Goal: Check status: Check status

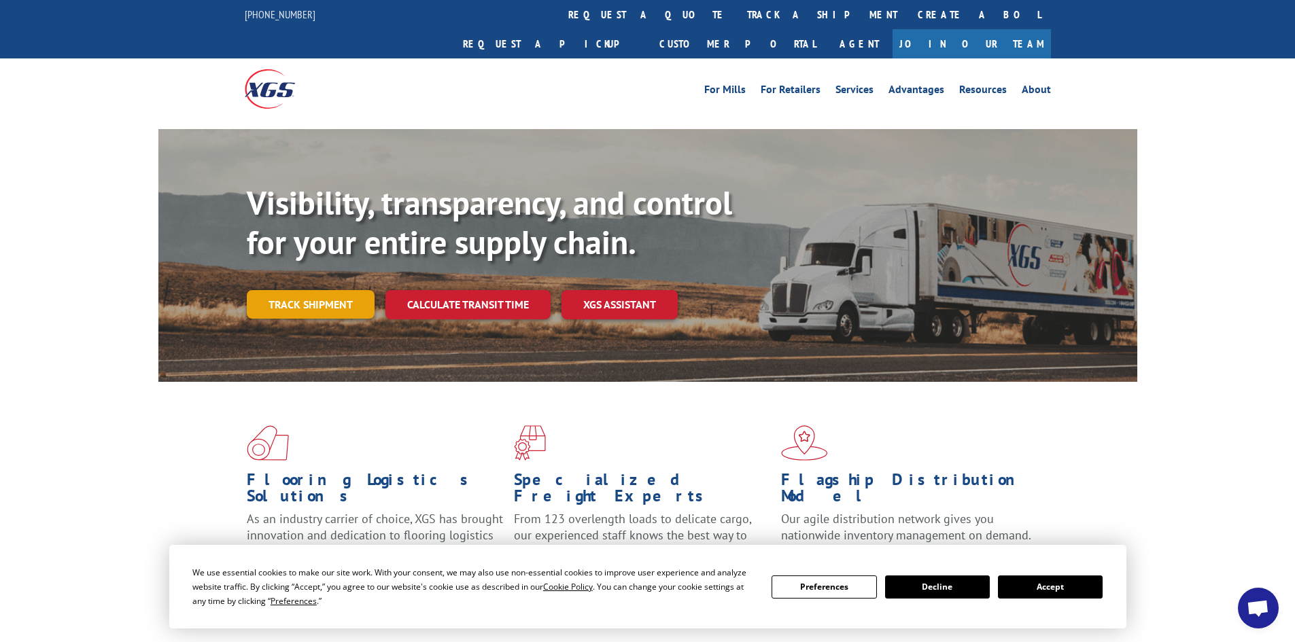
click at [322, 290] on link "Track shipment" at bounding box center [311, 304] width 128 height 29
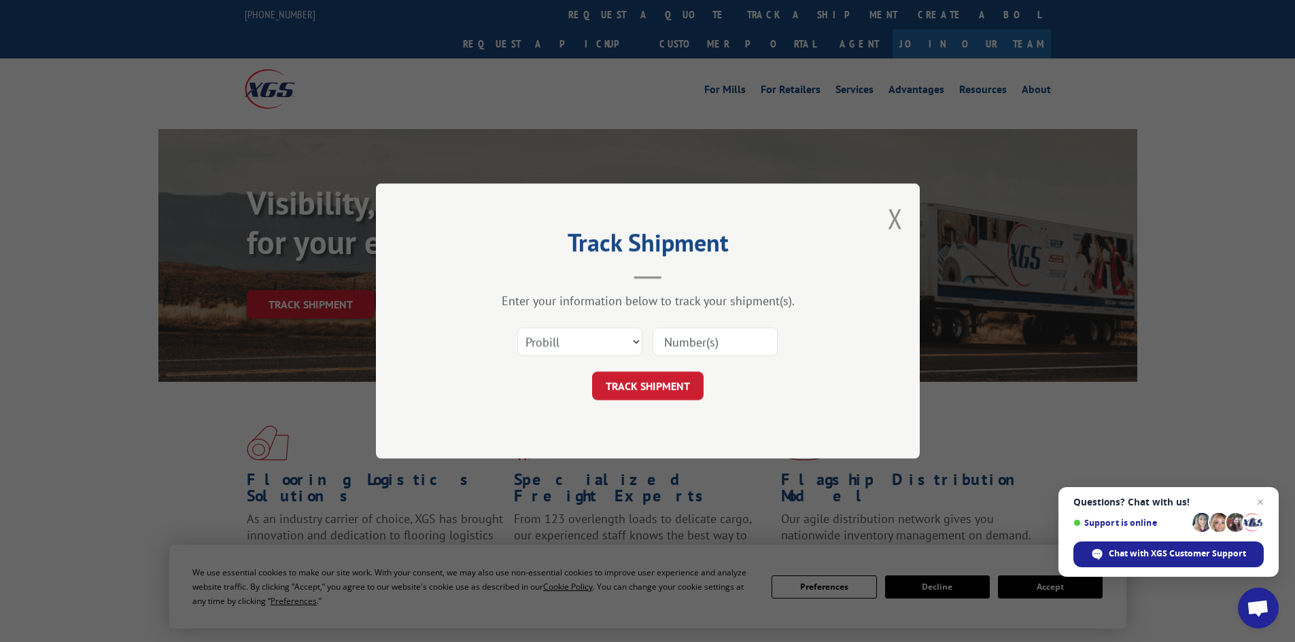
click at [736, 345] on input at bounding box center [715, 342] width 125 height 29
click at [1267, 502] on span "Open chat" at bounding box center [1260, 502] width 17 height 17
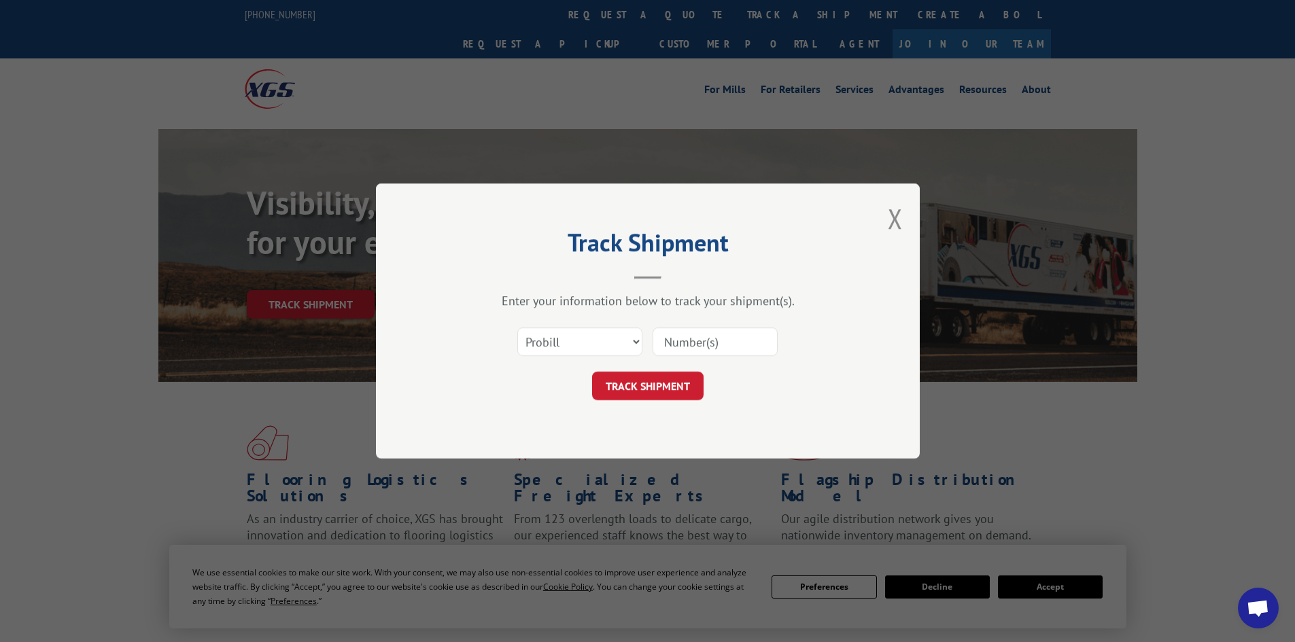
click at [748, 345] on input at bounding box center [715, 342] width 125 height 29
type input "15472391"
click button "TRACK SHIPMENT" at bounding box center [647, 386] width 111 height 29
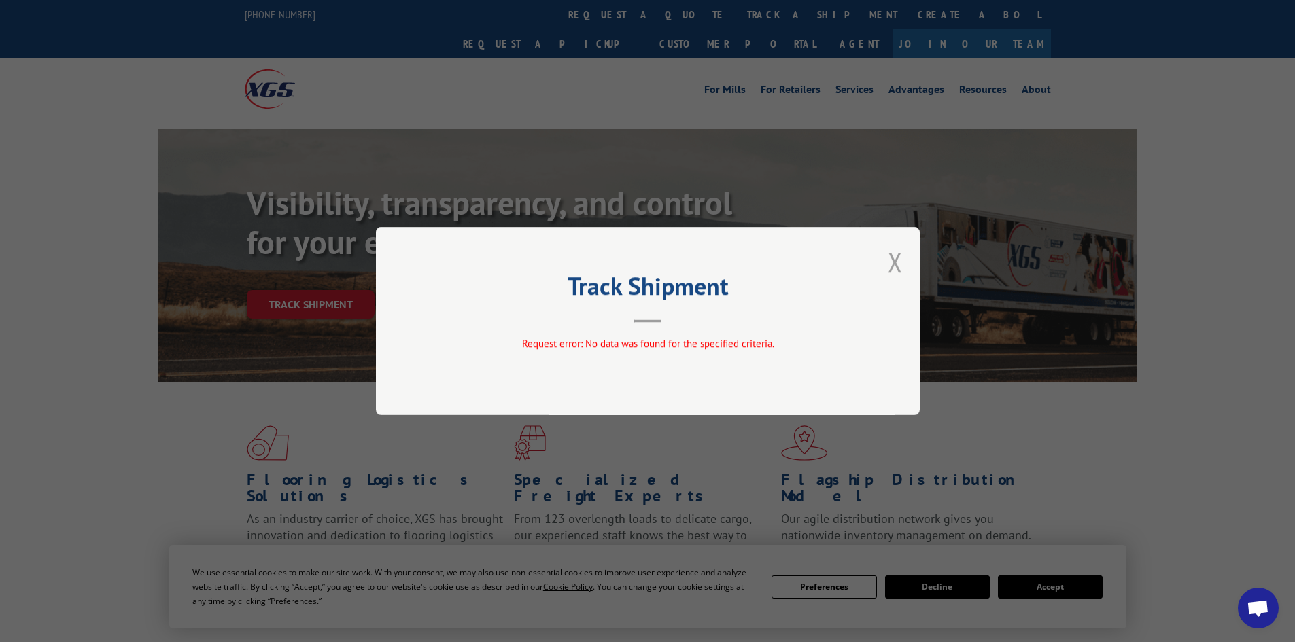
click at [896, 266] on button "Close modal" at bounding box center [895, 262] width 15 height 36
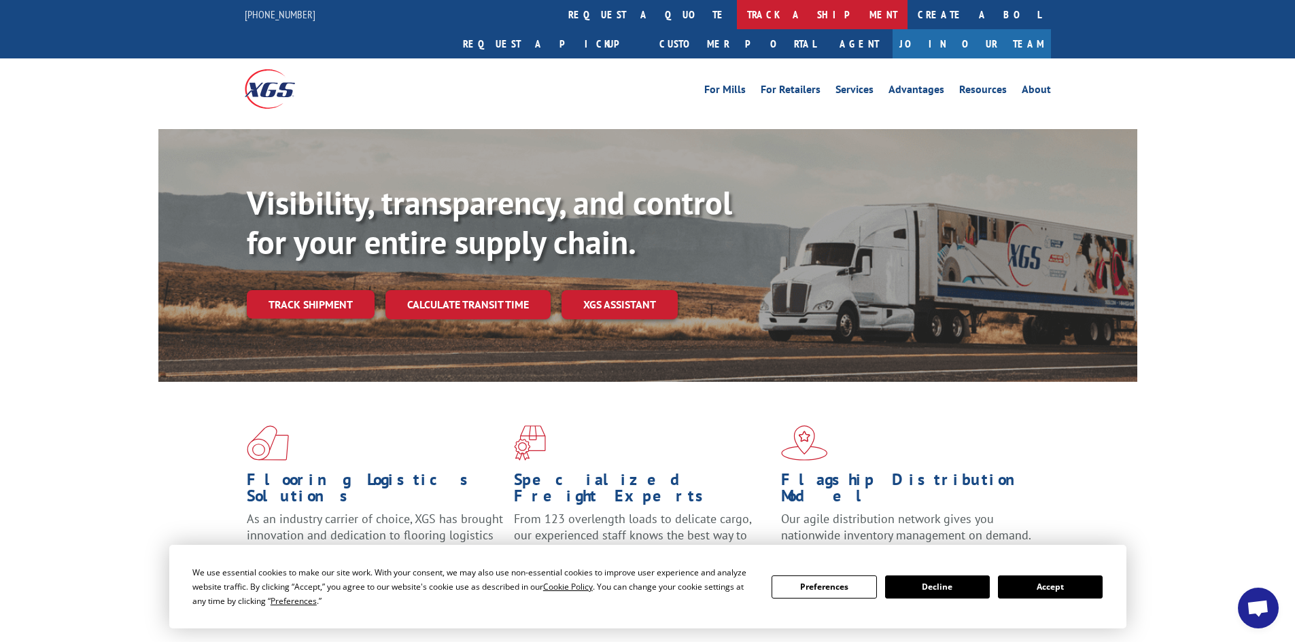
click at [737, 17] on link "track a shipment" at bounding box center [822, 14] width 171 height 29
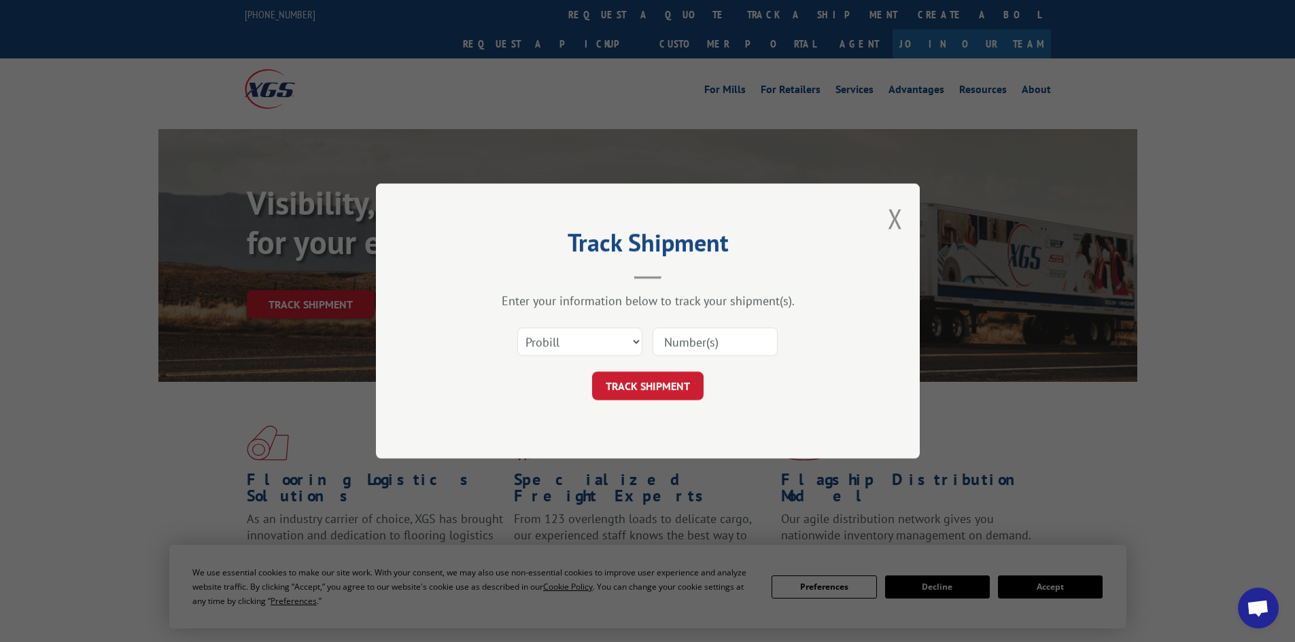
click at [733, 346] on input at bounding box center [715, 342] width 125 height 29
type input "15472391"
click at [667, 386] on button "TRACK SHIPMENT" at bounding box center [647, 386] width 111 height 29
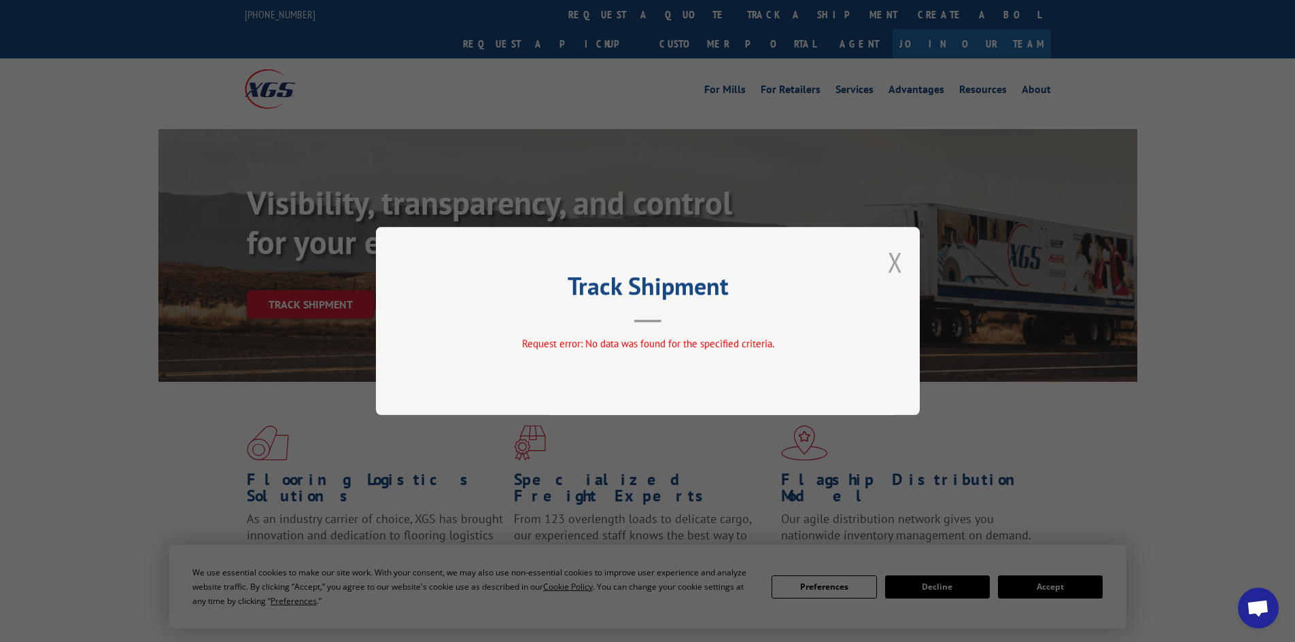
click at [892, 261] on button "Close modal" at bounding box center [895, 262] width 15 height 36
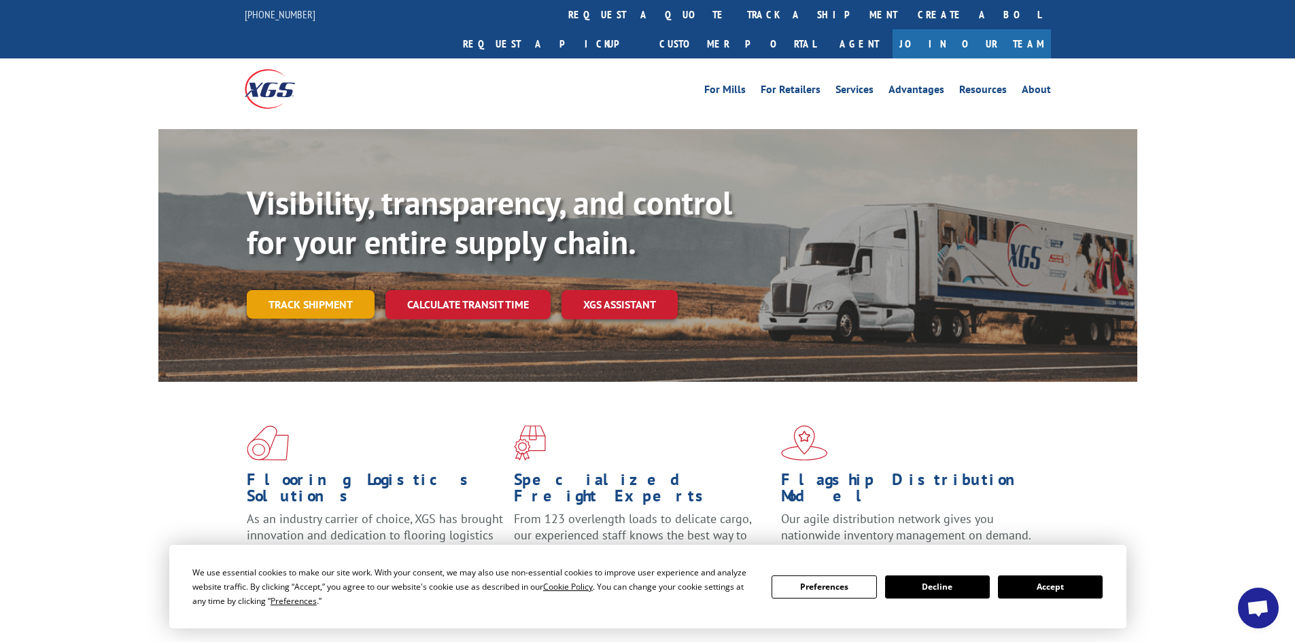
click at [319, 290] on link "Track shipment" at bounding box center [311, 304] width 128 height 29
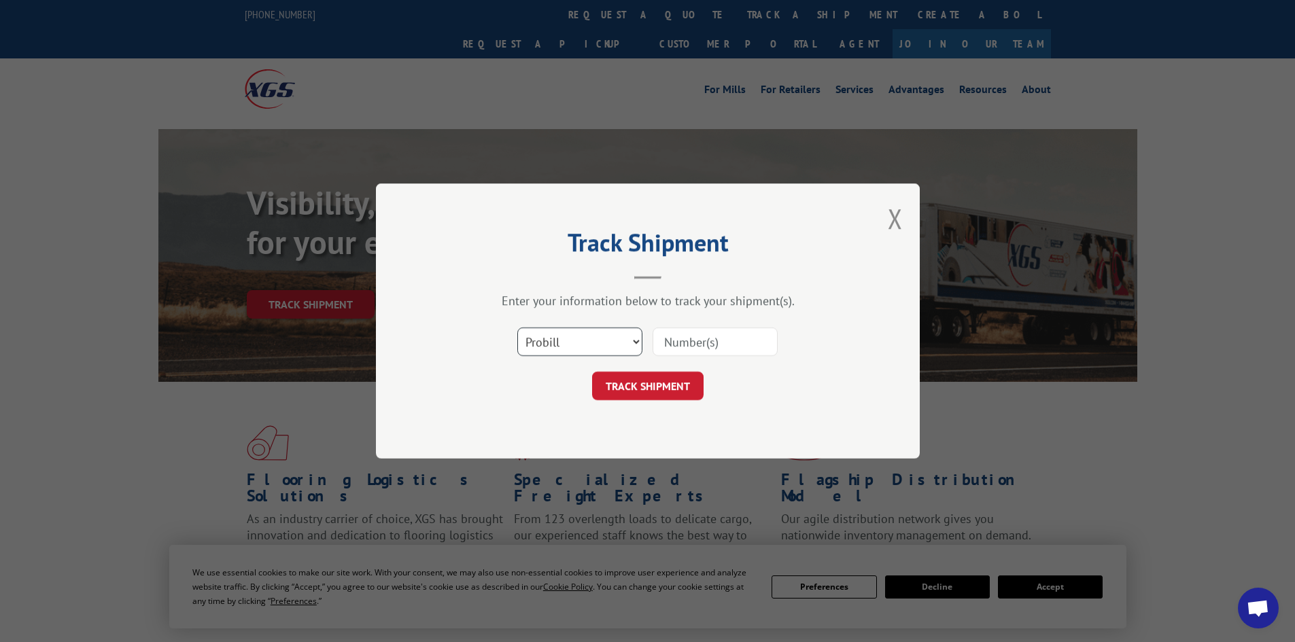
click at [637, 342] on select "Select category... Probill BOL PO" at bounding box center [579, 342] width 125 height 29
select select "bol"
click at [517, 328] on select "Select category... Probill BOL PO" at bounding box center [579, 342] width 125 height 29
click at [687, 349] on input at bounding box center [715, 342] width 125 height 29
type input "15472391"
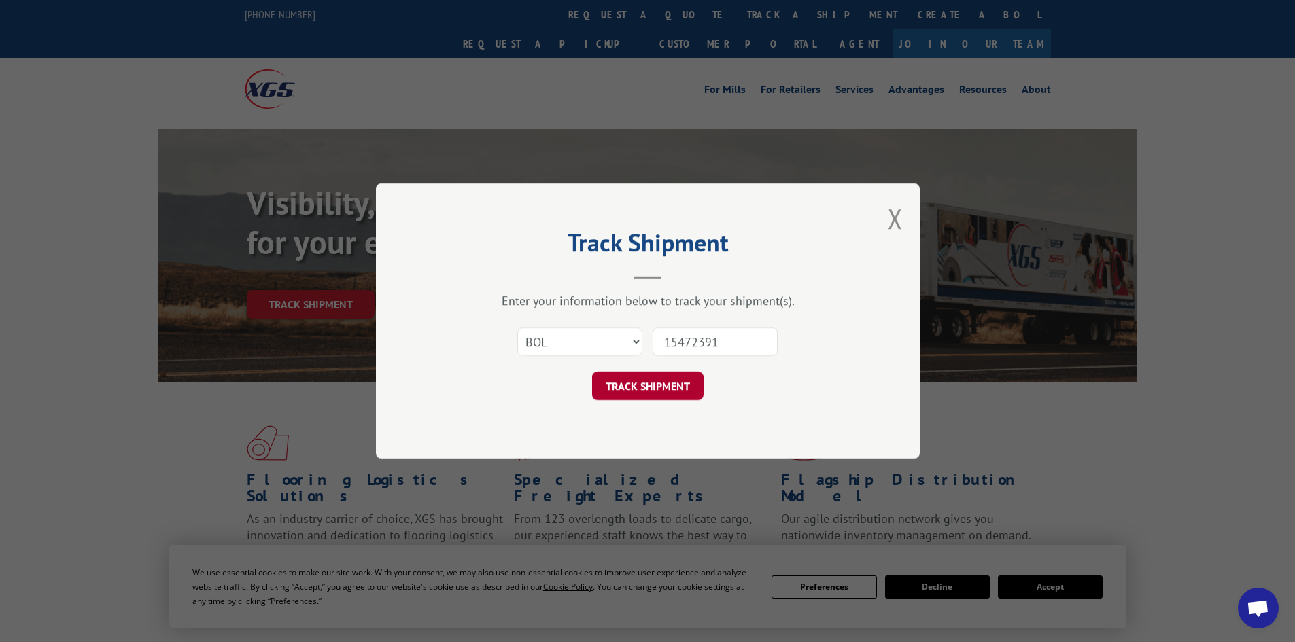
click at [673, 384] on button "TRACK SHIPMENT" at bounding box center [647, 386] width 111 height 29
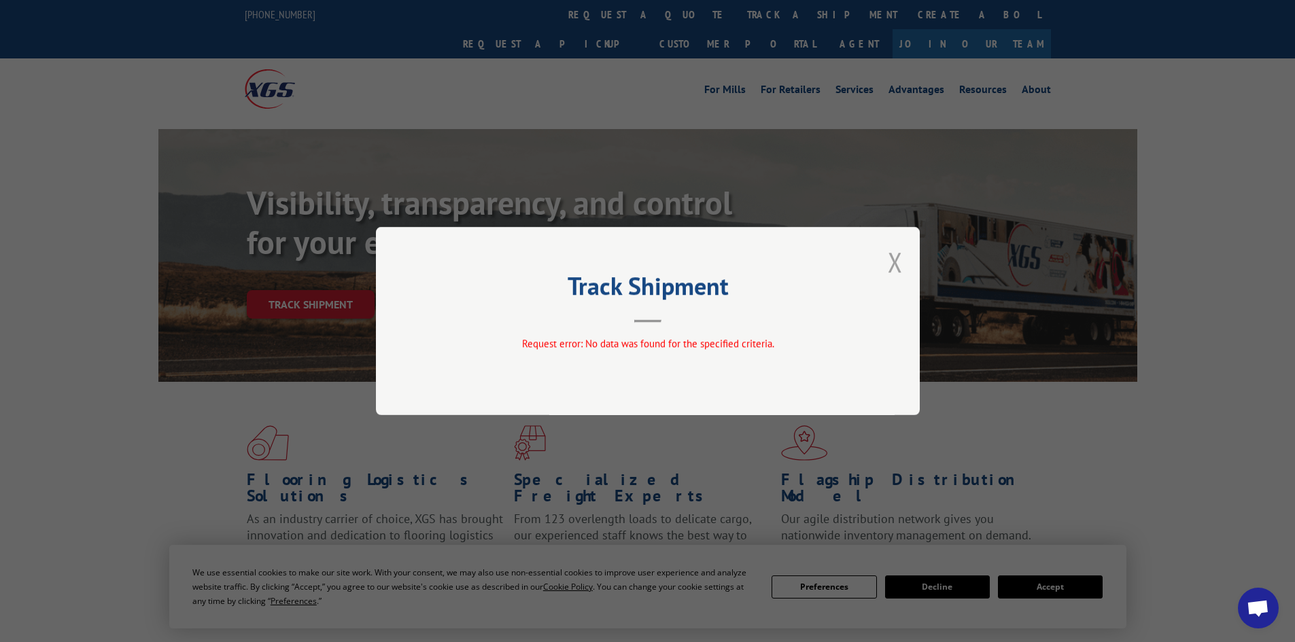
click at [899, 258] on button "Close modal" at bounding box center [895, 262] width 15 height 36
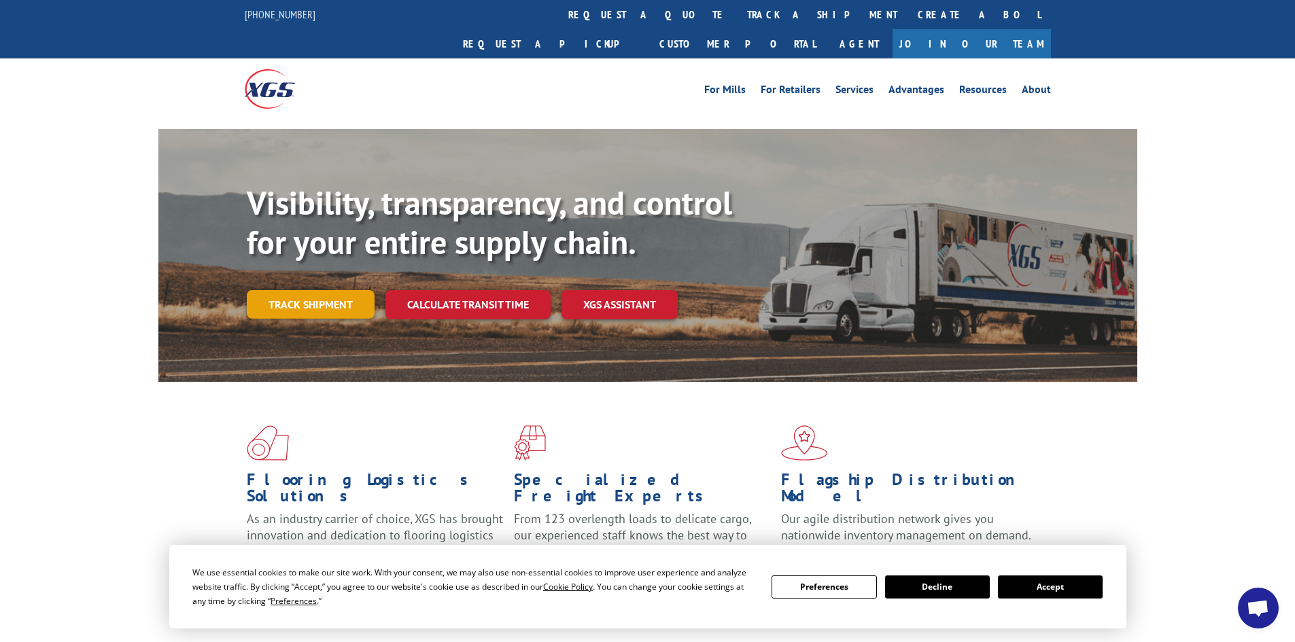
click at [330, 290] on link "Track shipment" at bounding box center [311, 304] width 128 height 29
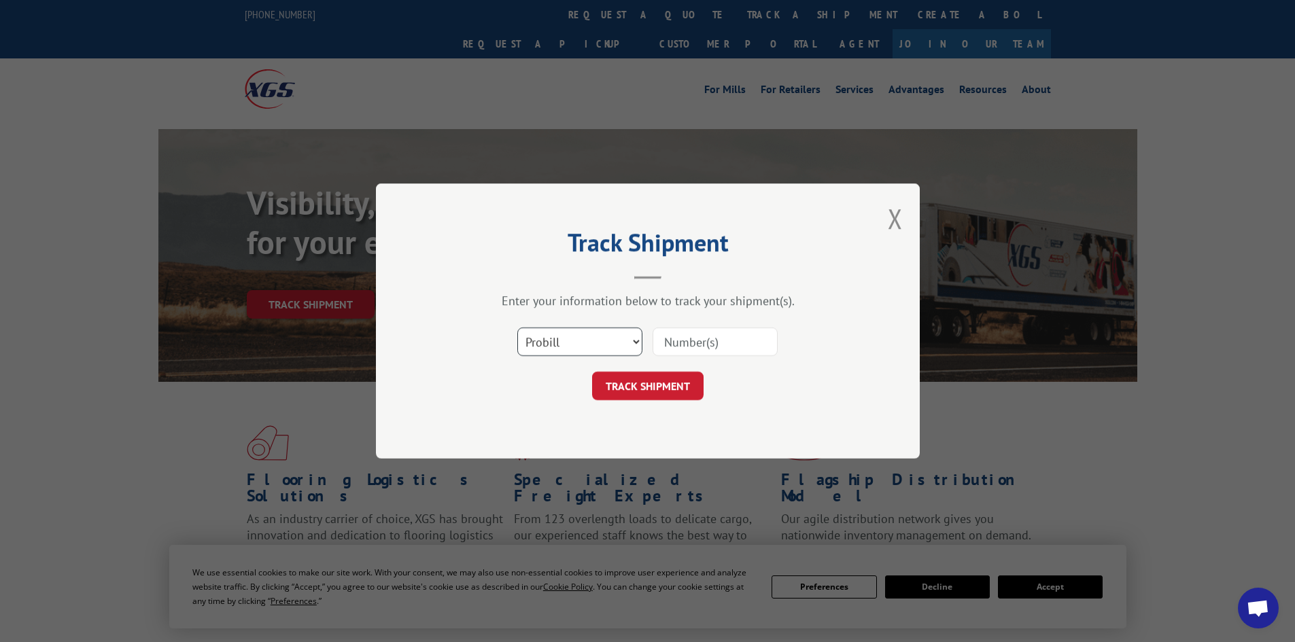
click at [634, 339] on select "Select category... Probill BOL PO" at bounding box center [579, 342] width 125 height 29
select select "bol"
click at [517, 328] on select "Select category... Probill BOL PO" at bounding box center [579, 342] width 125 height 29
click at [728, 342] on input at bounding box center [715, 342] width 125 height 29
type input "15472391"
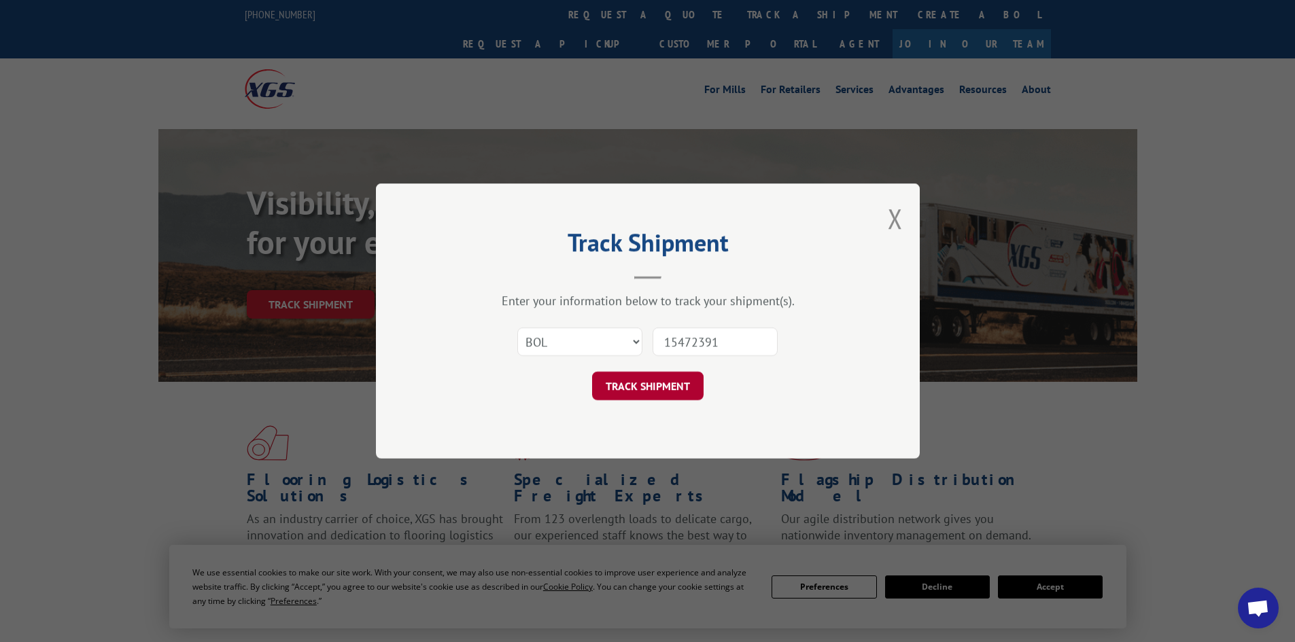
click at [637, 384] on button "TRACK SHIPMENT" at bounding box center [647, 386] width 111 height 29
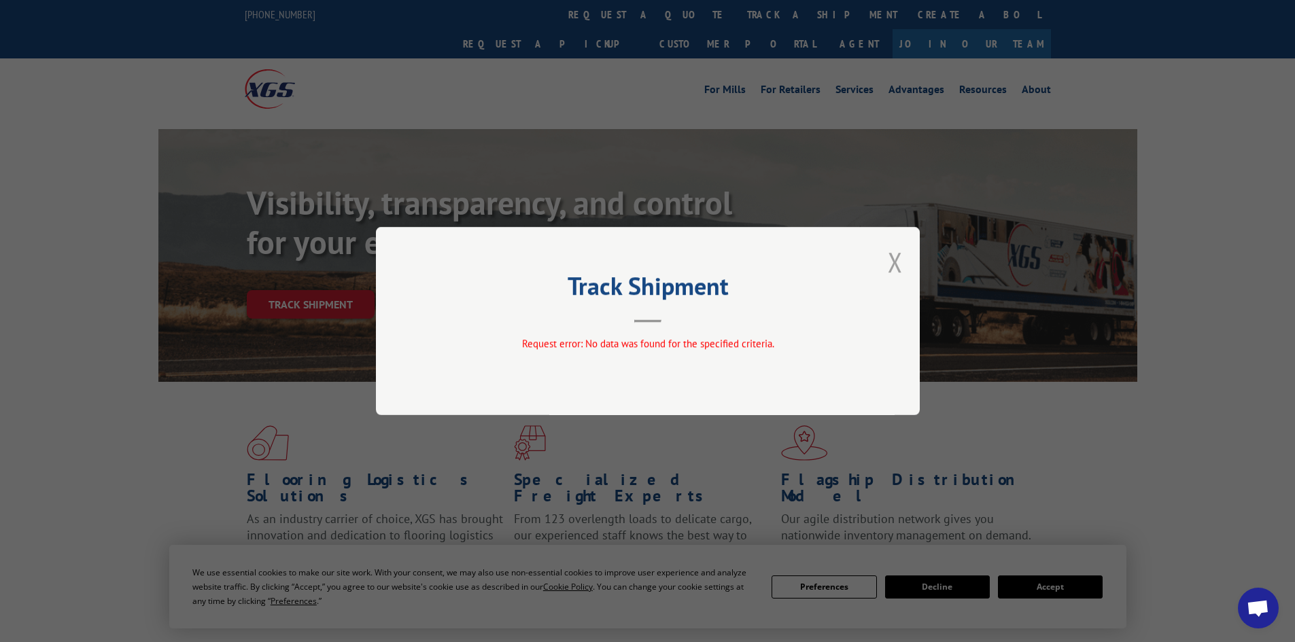
click at [892, 261] on button "Close modal" at bounding box center [895, 262] width 15 height 36
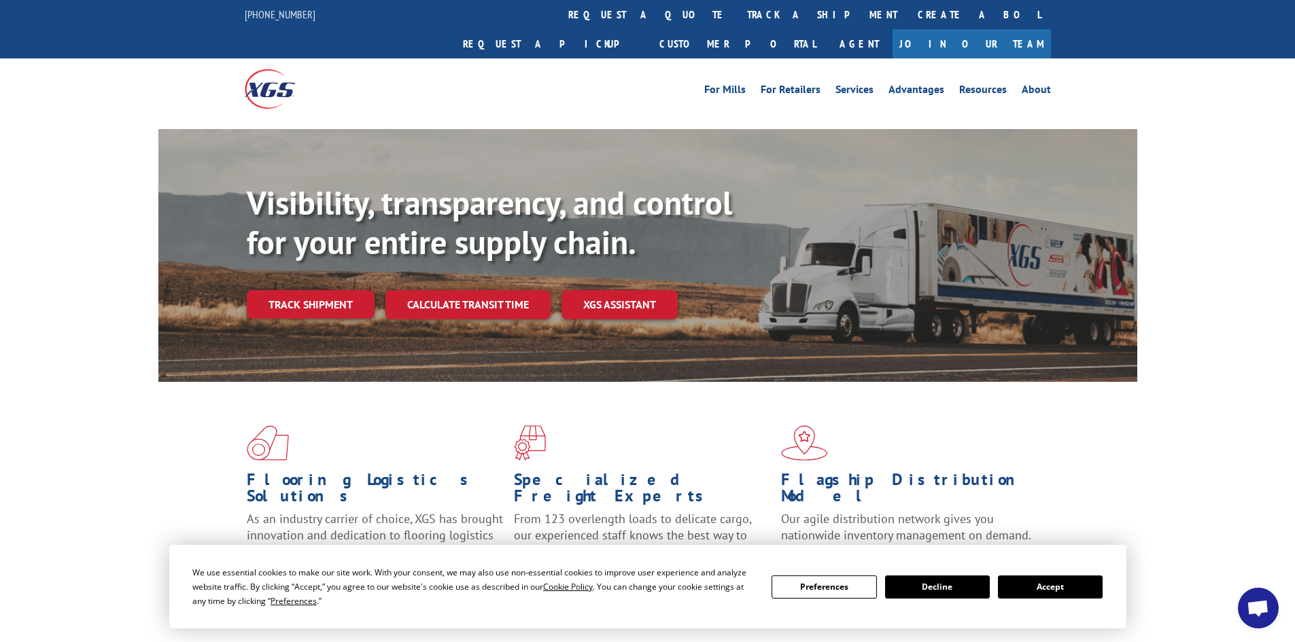
click at [1075, 587] on button "Accept" at bounding box center [1050, 587] width 105 height 23
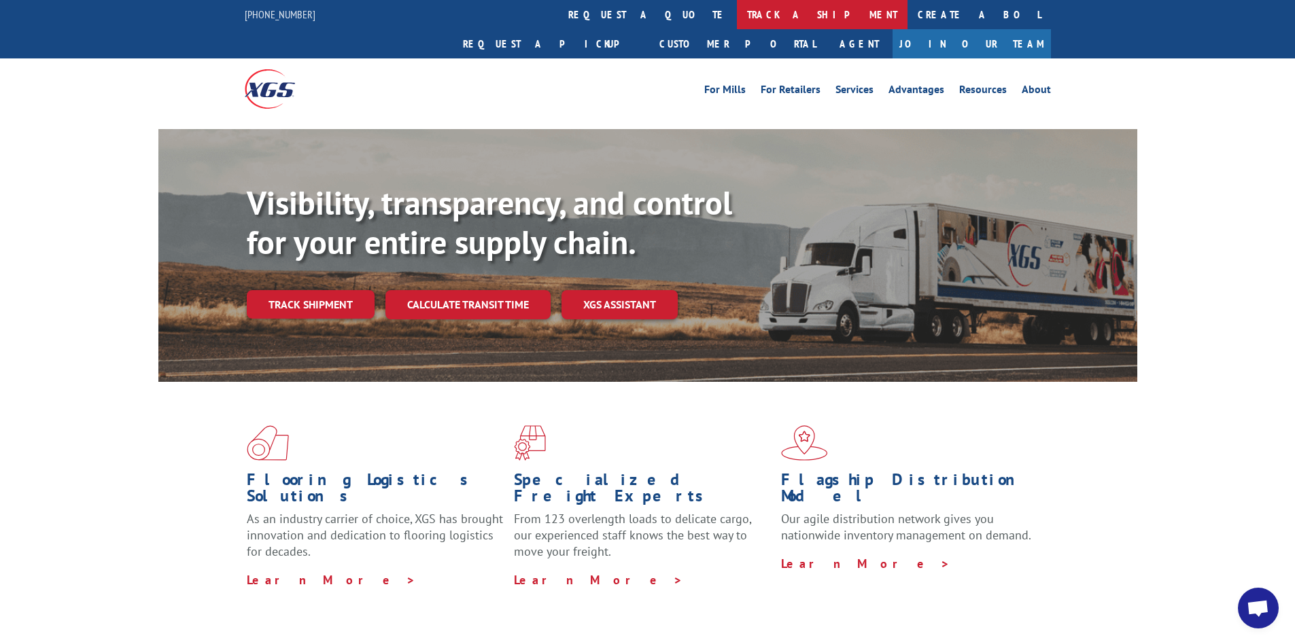
click at [737, 12] on link "track a shipment" at bounding box center [822, 14] width 171 height 29
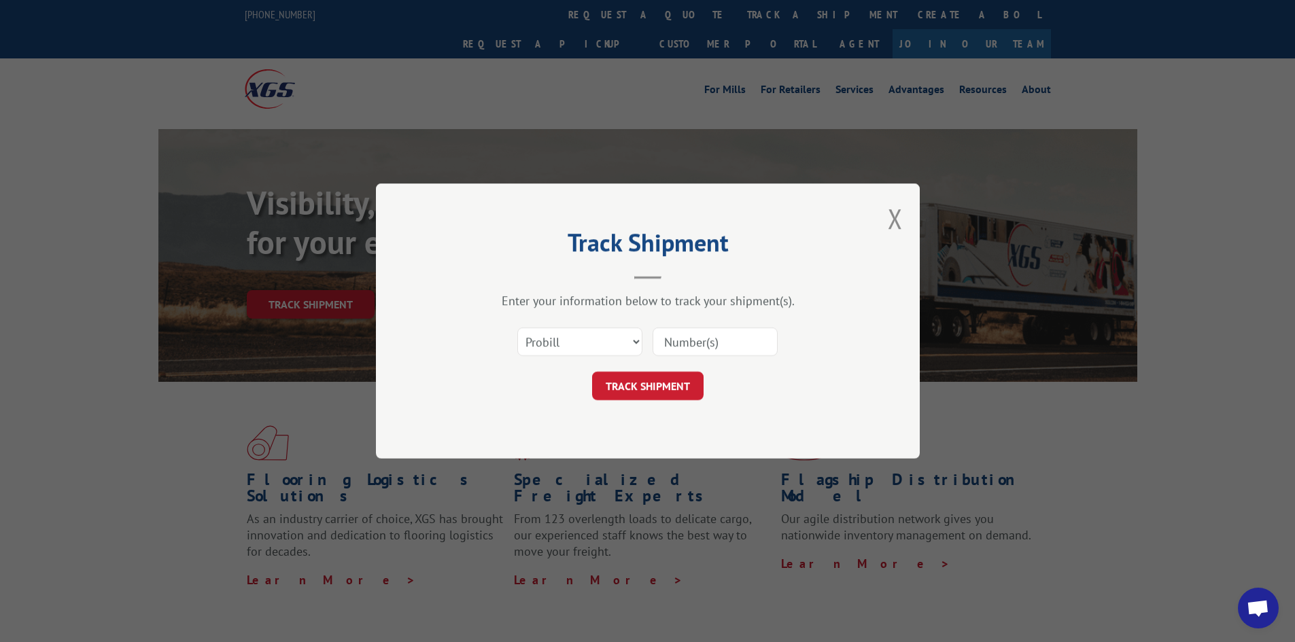
click at [698, 343] on input at bounding box center [715, 342] width 125 height 29
type input "15472391"
click at [682, 392] on button "TRACK SHIPMENT" at bounding box center [647, 386] width 111 height 29
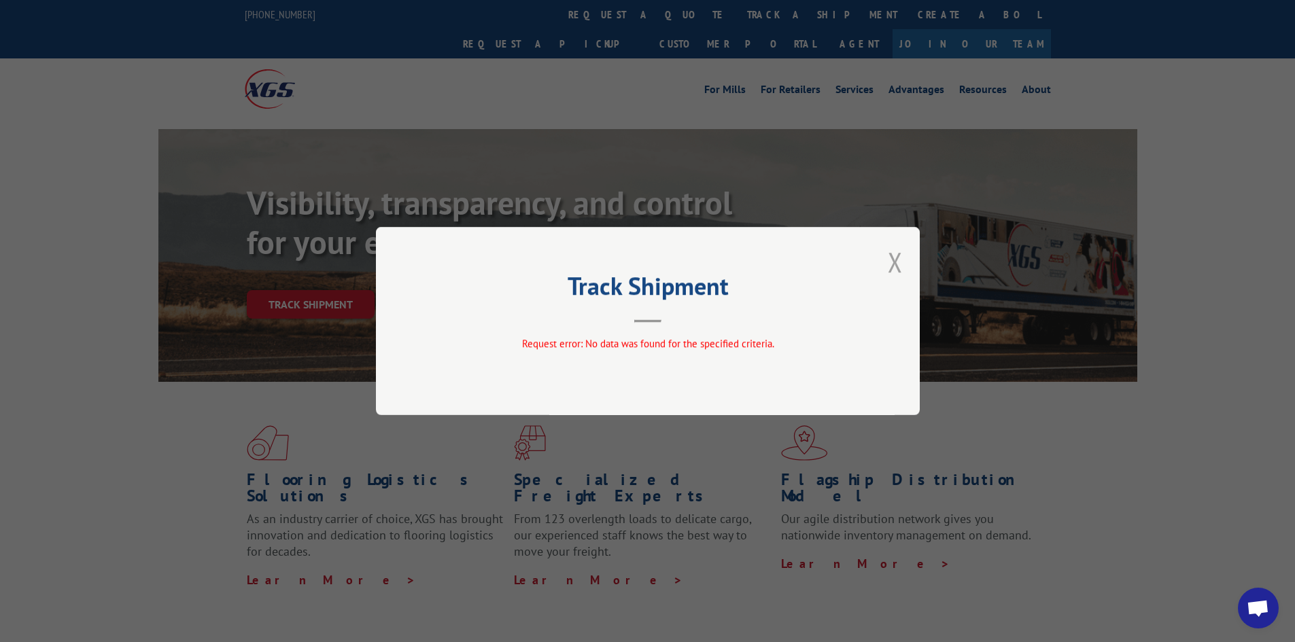
click at [892, 259] on button "Close modal" at bounding box center [895, 262] width 15 height 36
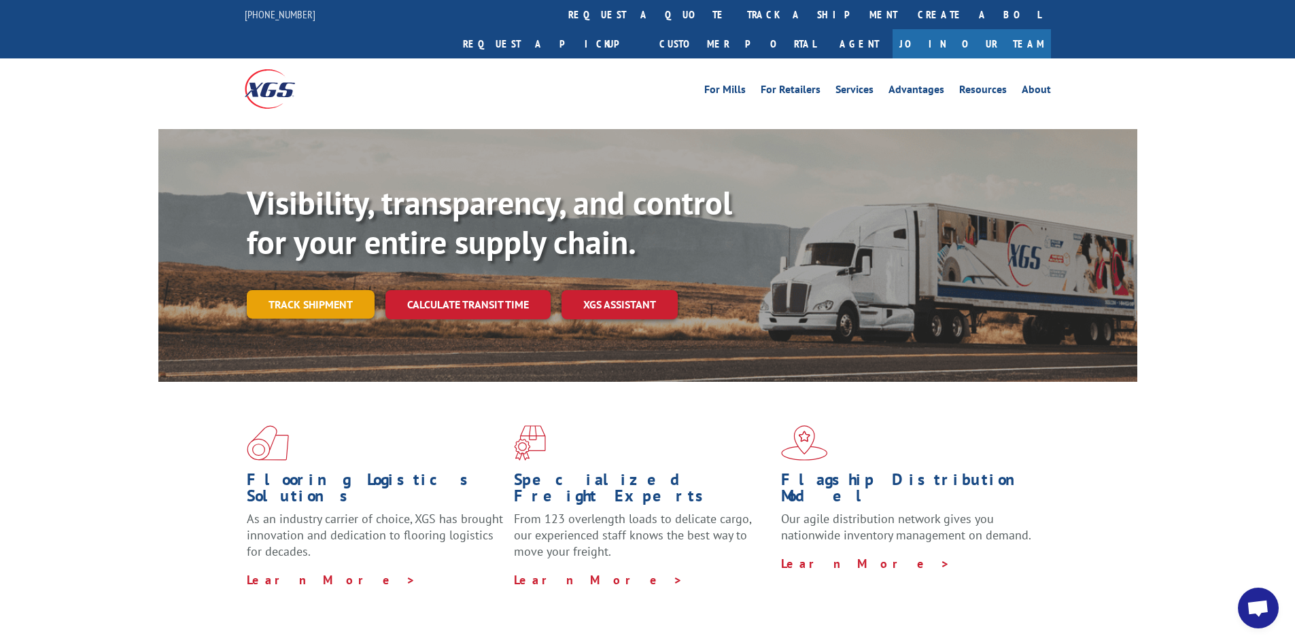
click at [319, 290] on link "Track shipment" at bounding box center [311, 304] width 128 height 29
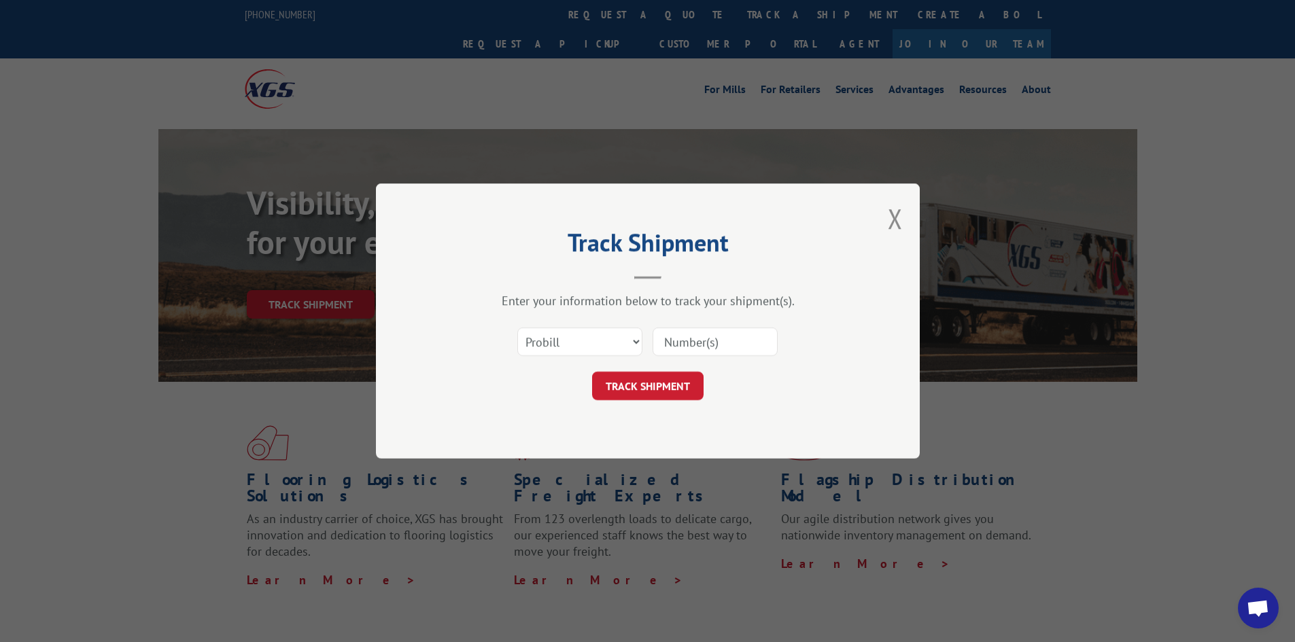
click at [710, 345] on input at bounding box center [715, 342] width 125 height 29
type input "1010578"
click at [678, 389] on button "TRACK SHIPMENT" at bounding box center [647, 386] width 111 height 29
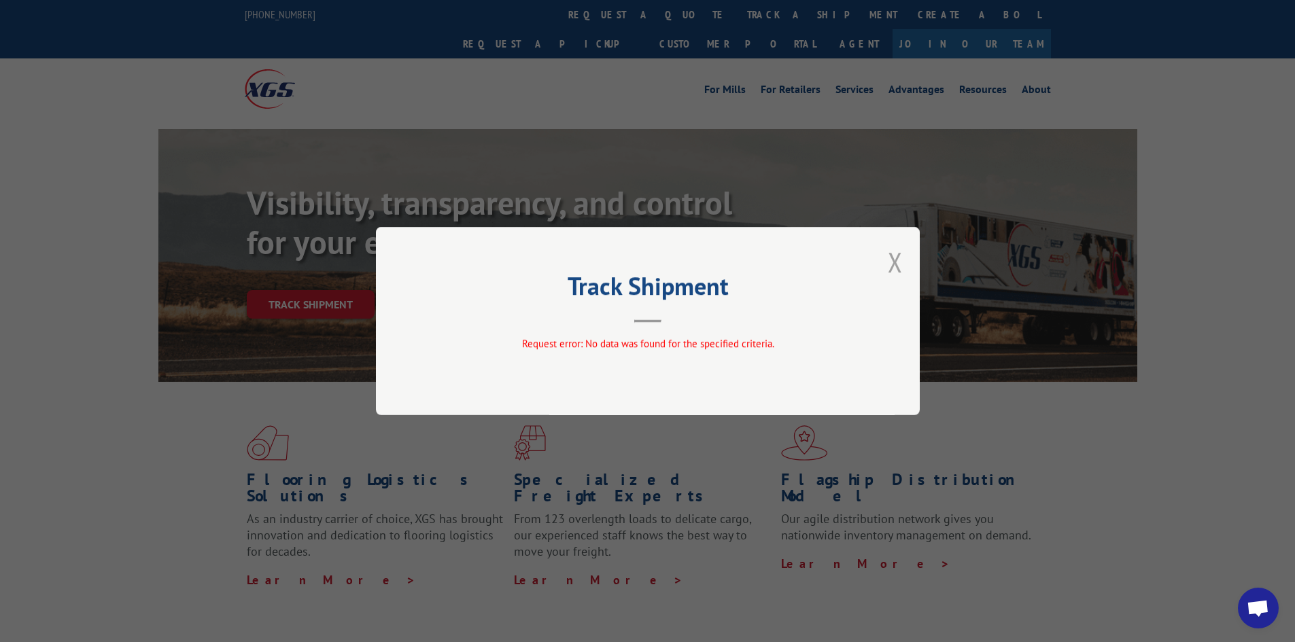
click at [890, 262] on button "Close modal" at bounding box center [895, 262] width 15 height 36
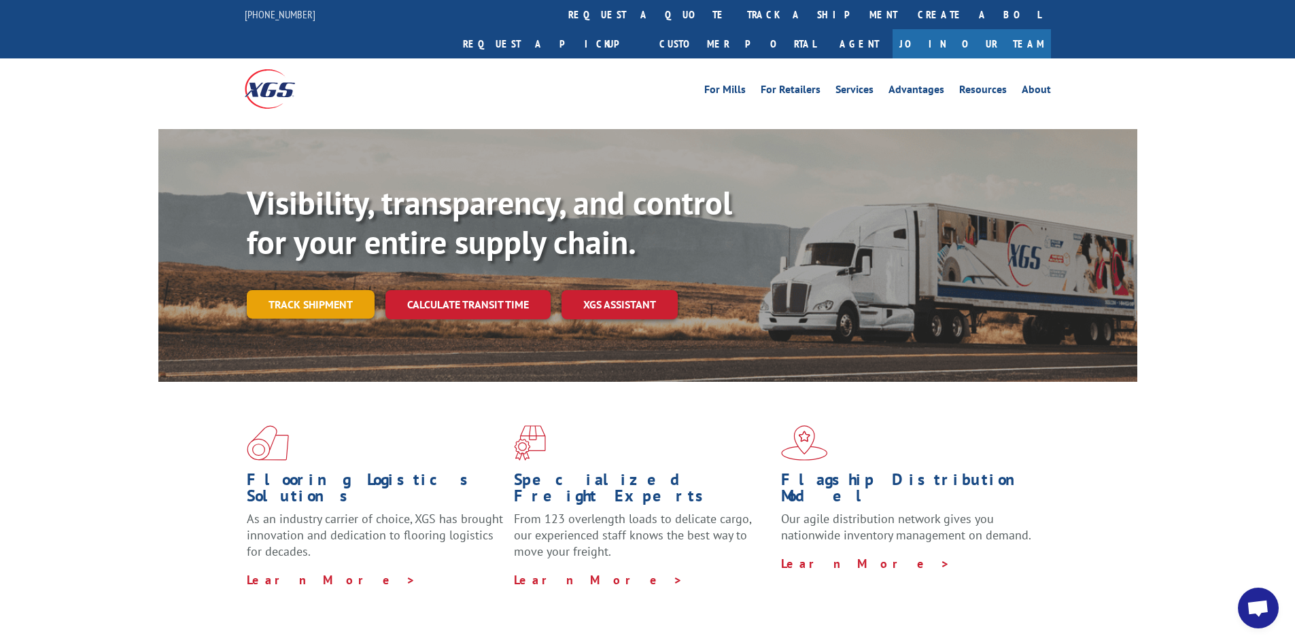
click at [353, 290] on link "Track shipment" at bounding box center [311, 304] width 128 height 29
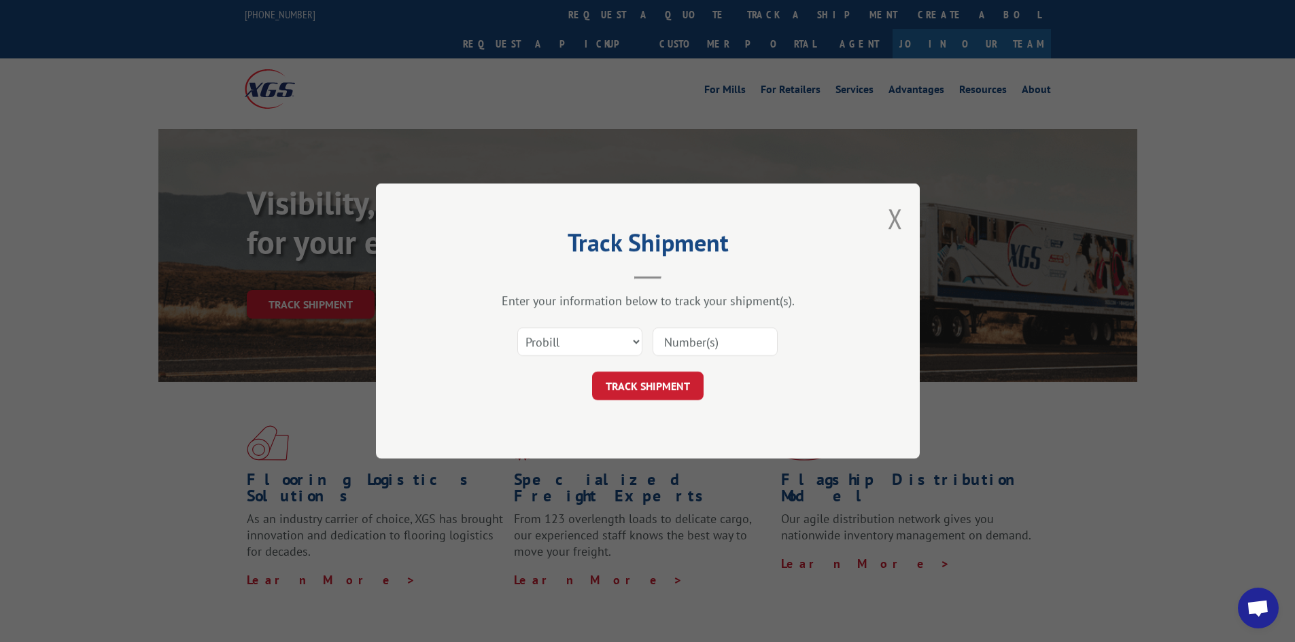
click at [750, 345] on input at bounding box center [715, 342] width 125 height 29
type input "LTL1010578"
click at [674, 385] on button "TRACK SHIPMENT" at bounding box center [647, 386] width 111 height 29
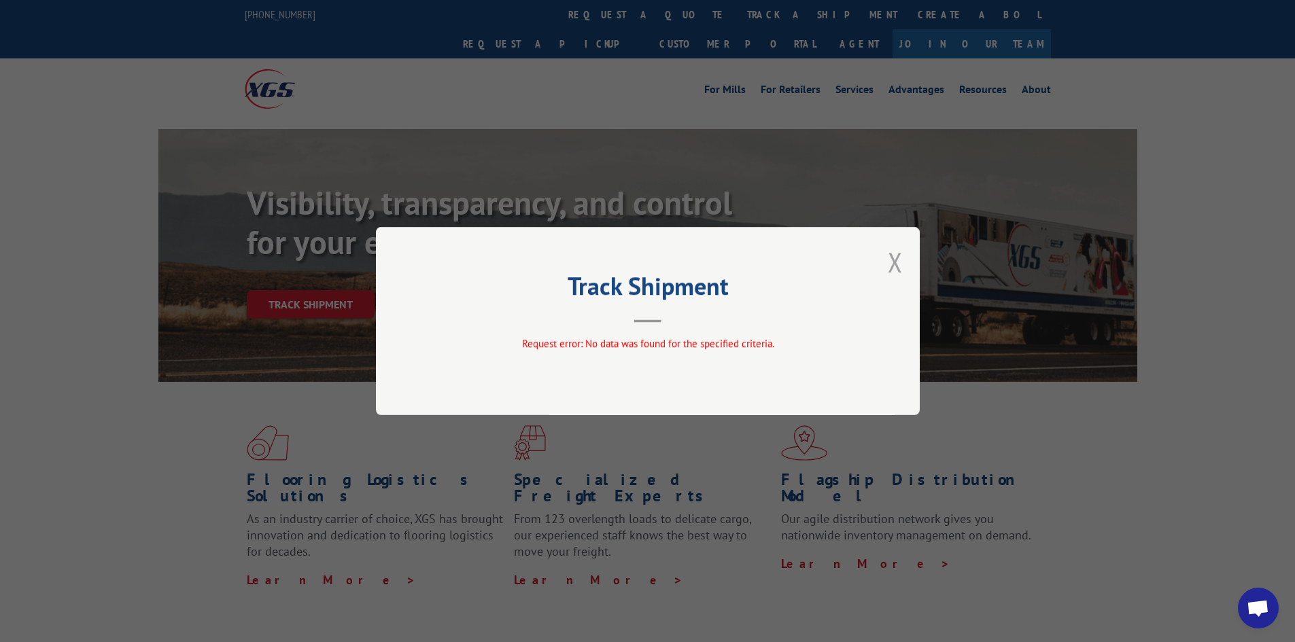
click at [893, 258] on button "Close modal" at bounding box center [895, 262] width 15 height 36
